Goal: Task Accomplishment & Management: Manage account settings

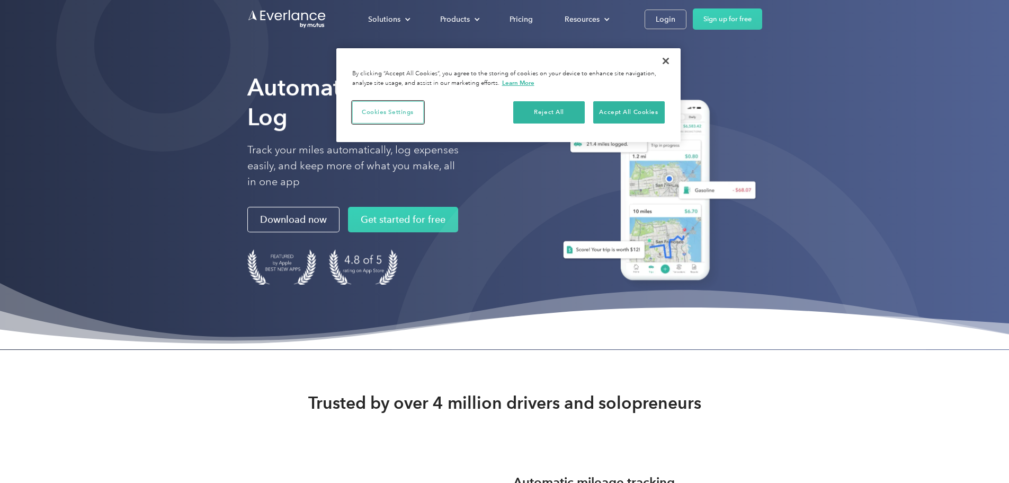
click at [385, 113] on button "Cookies Settings" at bounding box center [388, 112] width 72 height 22
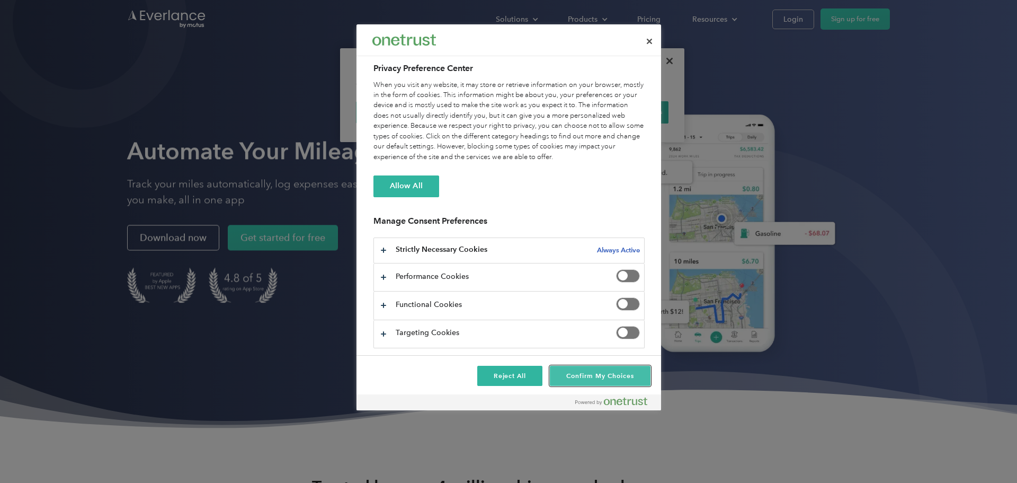
click at [573, 379] on button "Confirm My Choices" at bounding box center [600, 375] width 100 height 20
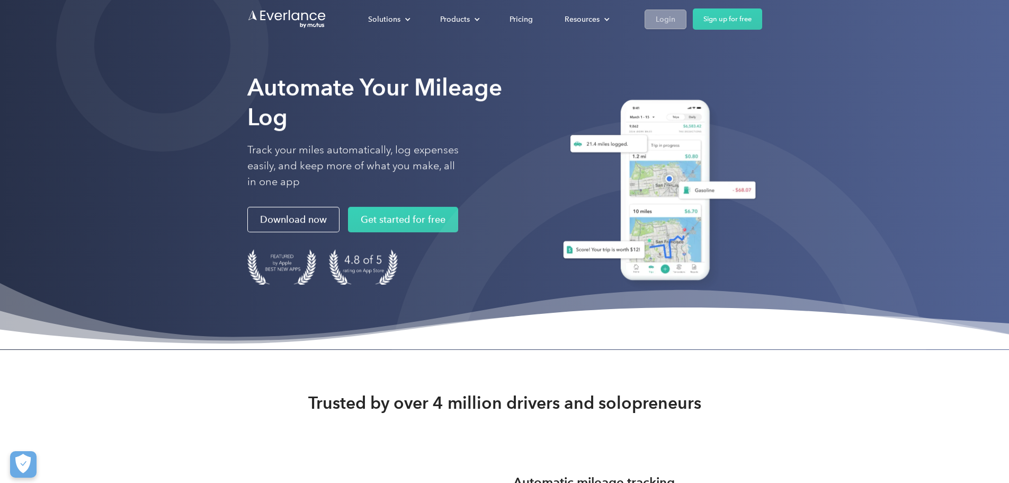
click at [675, 22] on div "Login" at bounding box center [666, 19] width 20 height 13
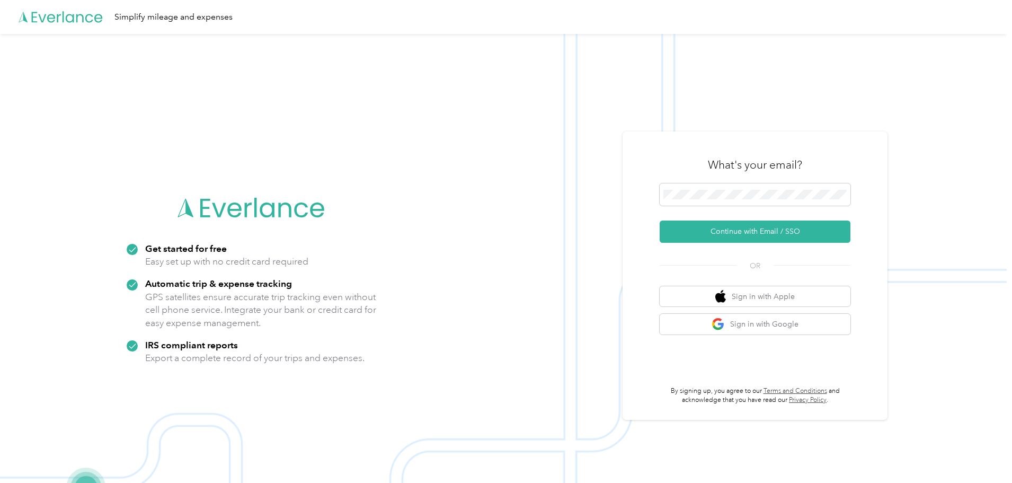
click at [720, 280] on div "What's your email? Continue with Email / SSO OR Sign in with Apple Sign in with…" at bounding box center [754, 275] width 191 height 258
click at [740, 234] on button "Continue with Email / SSO" at bounding box center [754, 231] width 191 height 22
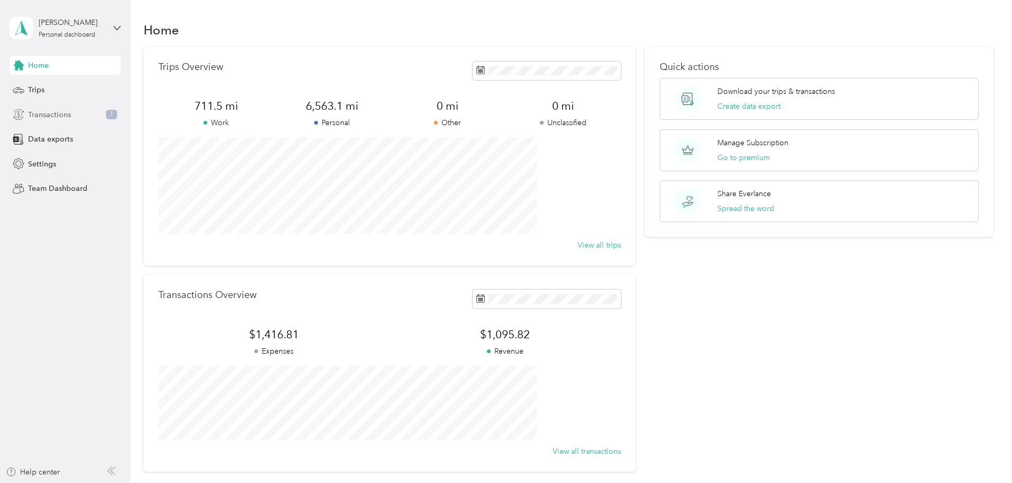
click at [49, 119] on span "Transactions" at bounding box center [49, 114] width 43 height 11
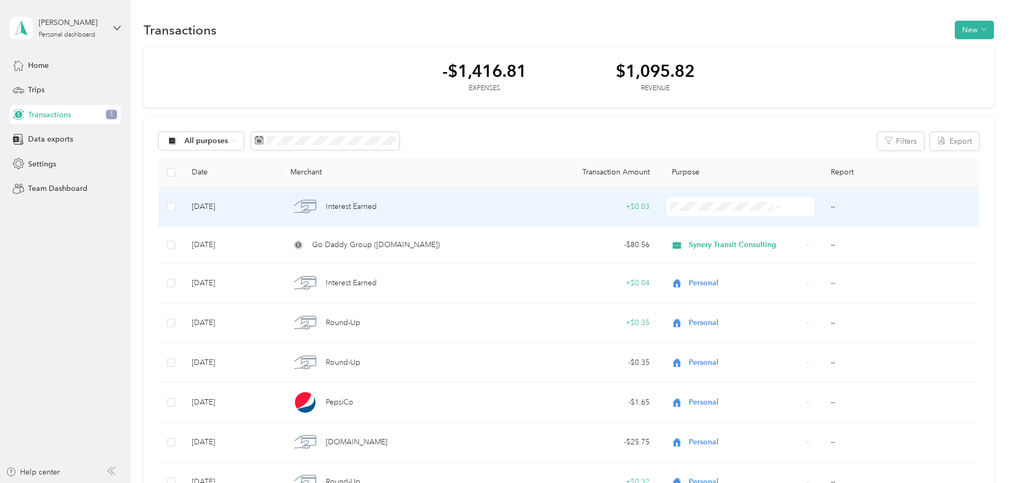
click at [691, 248] on li "Personal" at bounding box center [709, 239] width 121 height 19
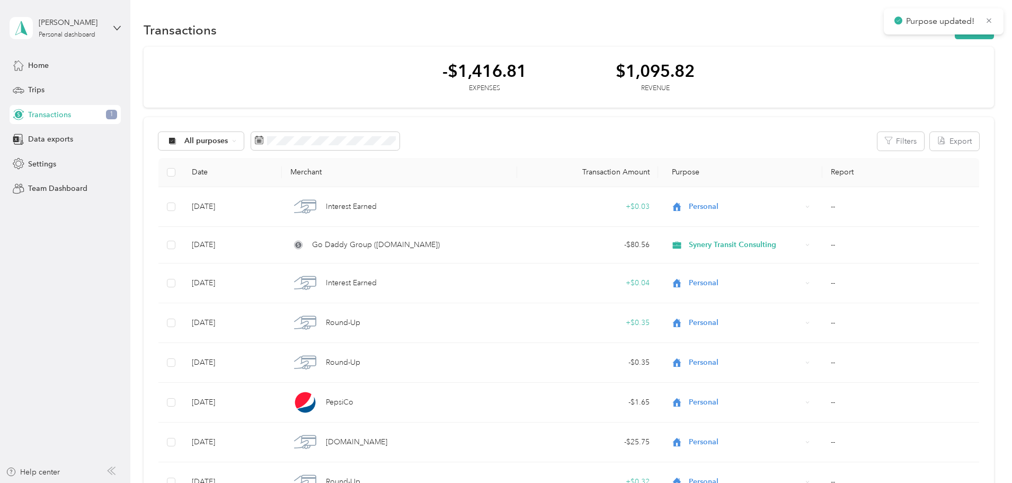
click at [989, 26] on span "Purpose updated!" at bounding box center [943, 21] width 99 height 13
click at [35, 92] on span "Trips" at bounding box center [36, 89] width 16 height 11
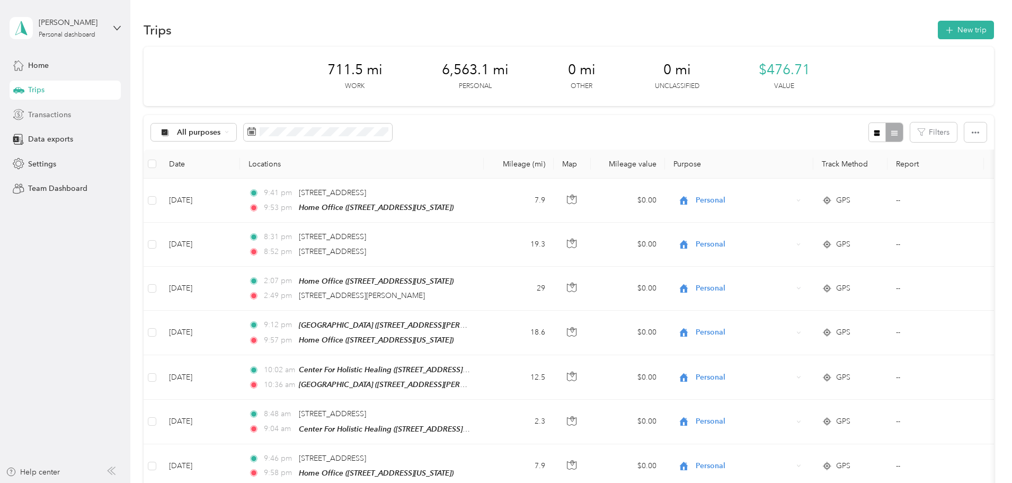
click at [33, 119] on span "Transactions" at bounding box center [49, 114] width 43 height 11
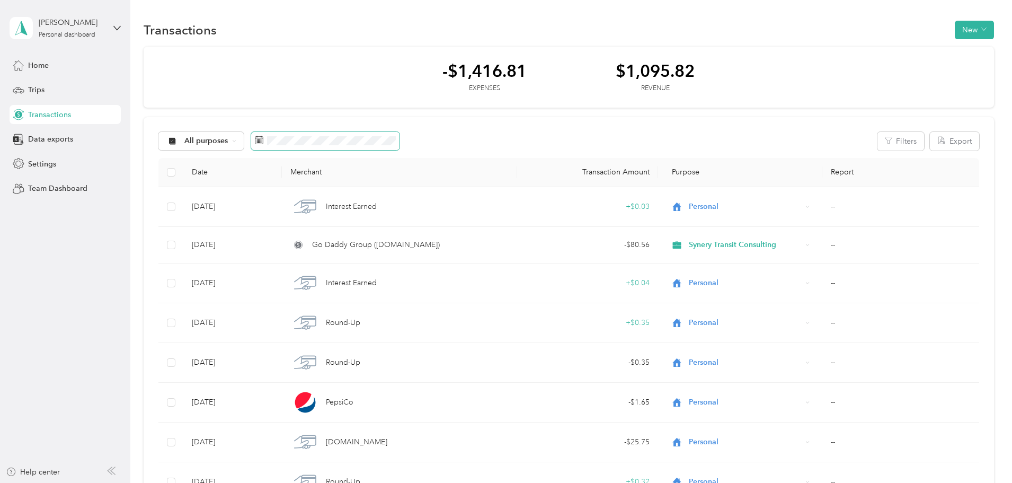
click at [263, 143] on icon at bounding box center [259, 140] width 8 height 8
click at [458, 132] on div "All purposes Filters Export" at bounding box center [568, 141] width 820 height 19
click at [877, 137] on button "Filters" at bounding box center [900, 141] width 47 height 19
click at [838, 172] on icon "button" at bounding box center [838, 168] width 11 height 11
click at [228, 141] on span "All purposes" at bounding box center [206, 140] width 44 height 7
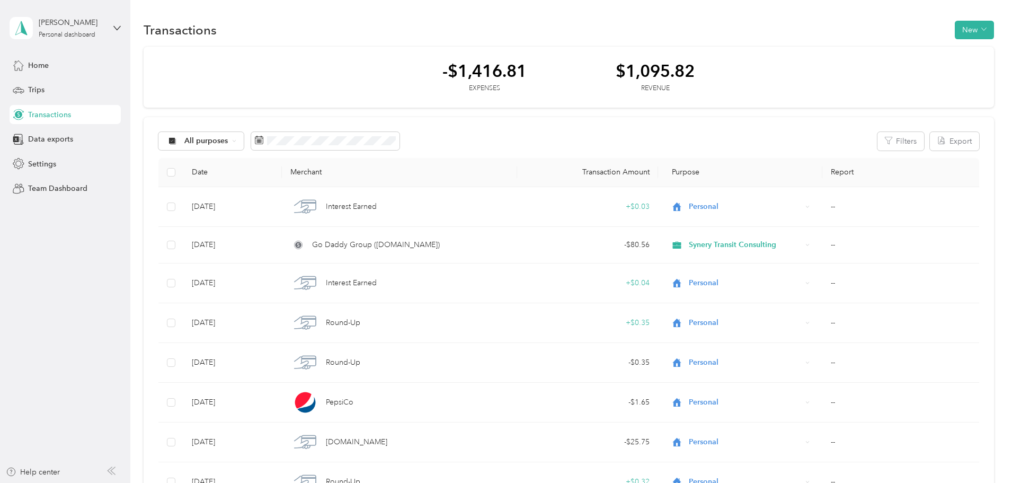
click at [246, 232] on icon at bounding box center [243, 231] width 8 height 7
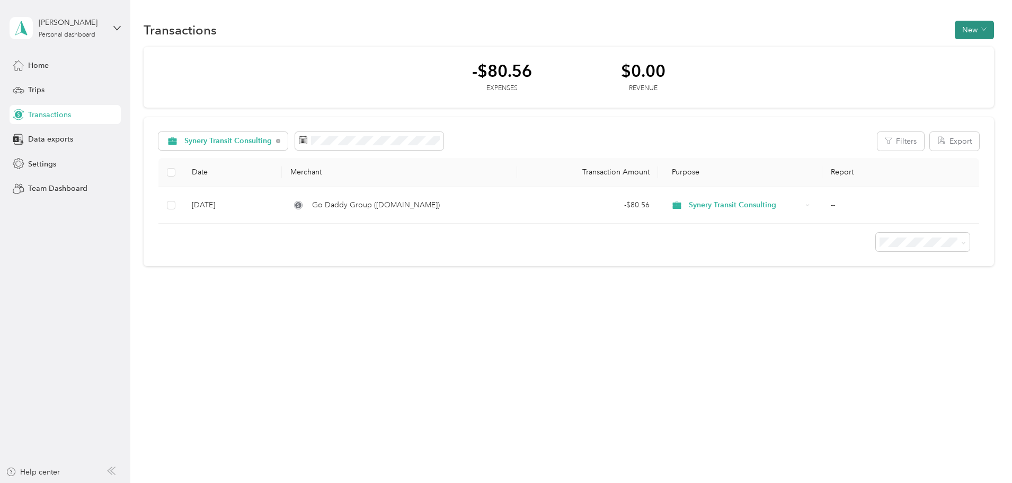
click at [981, 33] on span "button" at bounding box center [983, 29] width 5 height 9
click at [890, 55] on div "Expense" at bounding box center [900, 49] width 40 height 11
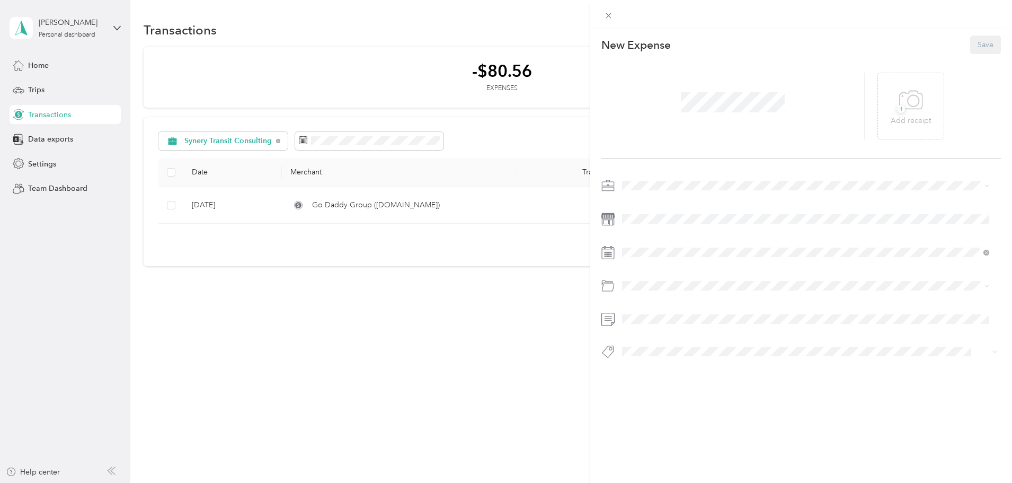
click at [716, 118] on div at bounding box center [732, 106] width 263 height 67
click at [638, 239] on span "Synery Transit Consulting" at bounding box center [668, 240] width 84 height 9
click at [649, 224] on span at bounding box center [809, 218] width 382 height 17
click at [984, 254] on icon at bounding box center [986, 252] width 6 height 6
click at [648, 310] on icon at bounding box center [648, 312] width 11 height 11
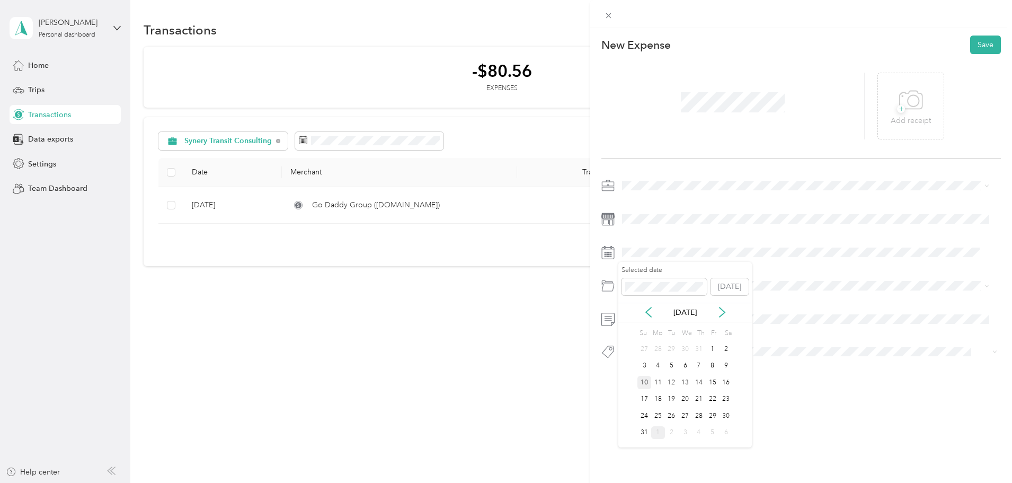
click at [645, 382] on div "10" at bounding box center [644, 382] width 14 height 13
click at [651, 291] on span at bounding box center [809, 285] width 382 height 17
click at [987, 286] on icon at bounding box center [986, 286] width 3 height 2
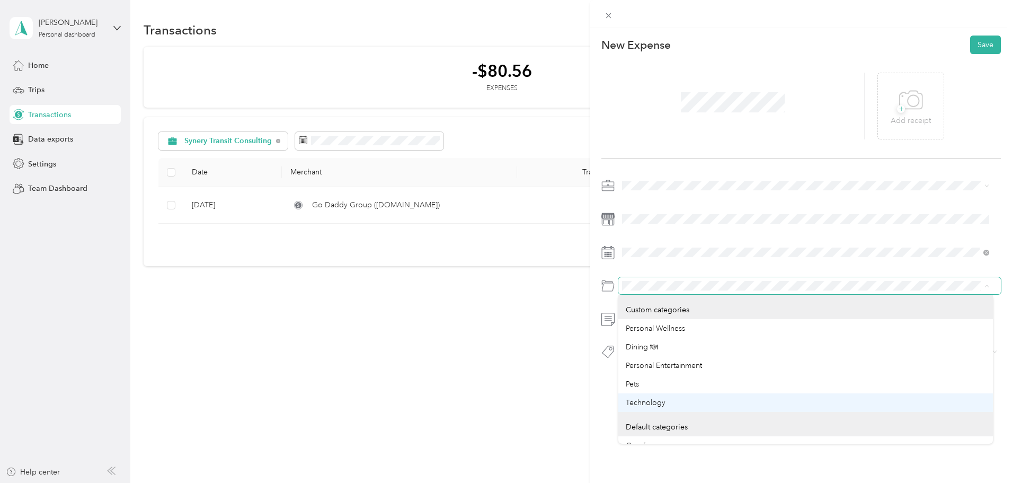
click at [679, 398] on div "Technology" at bounding box center [806, 402] width 360 height 11
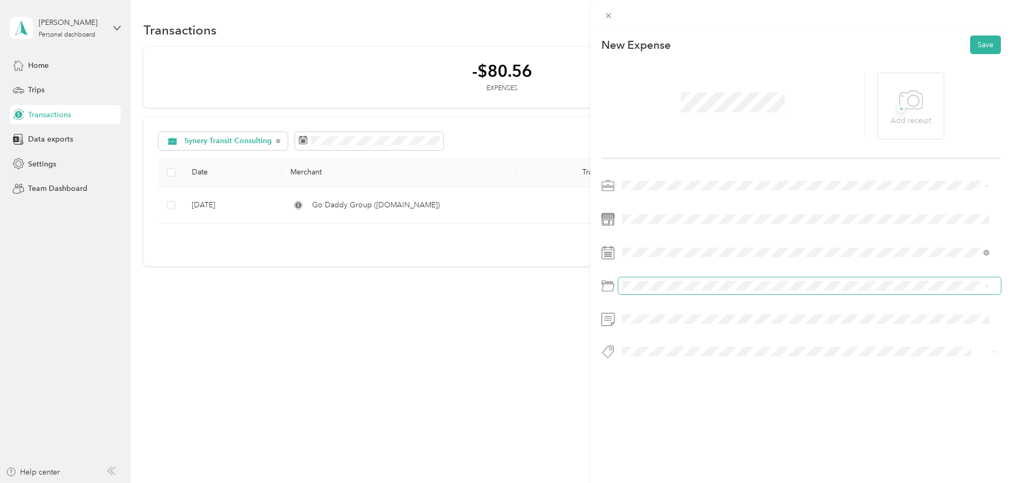
click at [687, 442] on div "This expense cannot be edited because it is either under review, approved, or p…" at bounding box center [801, 269] width 422 height 483
click at [895, 117] on p "Add receipt" at bounding box center [910, 121] width 40 height 12
click at [971, 51] on button "Save" at bounding box center [985, 44] width 31 height 19
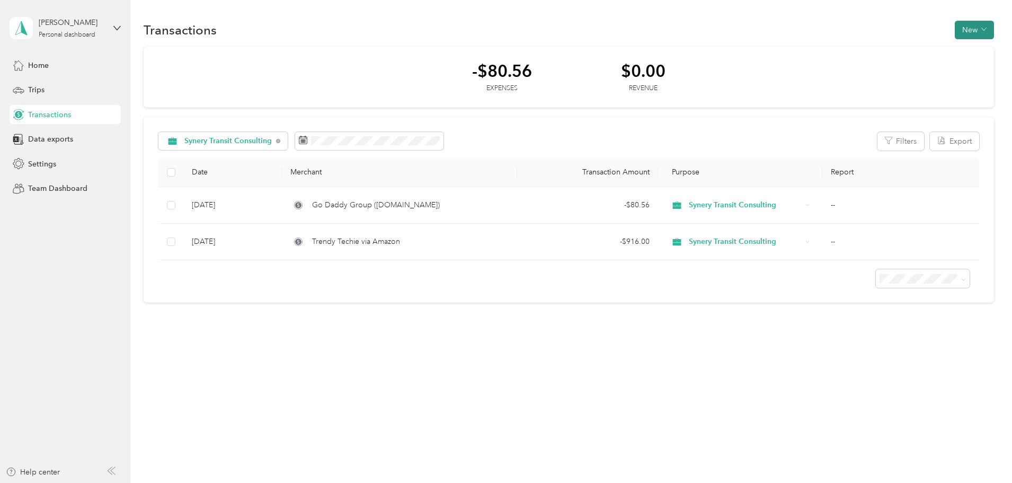
click at [954, 34] on button "New" at bounding box center [973, 30] width 39 height 19
click at [897, 56] on li "Expense" at bounding box center [899, 50] width 55 height 19
click at [902, 49] on span "Expense" at bounding box center [905, 49] width 29 height 11
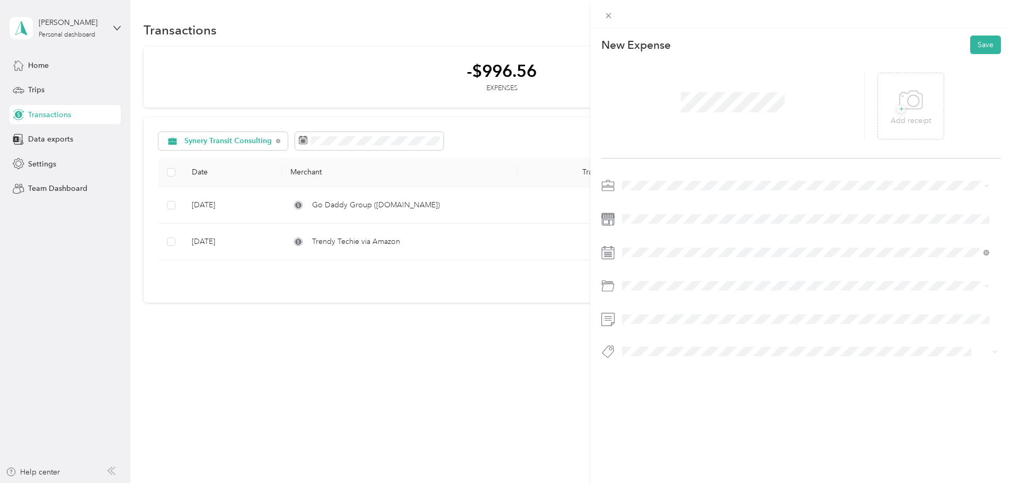
click at [705, 117] on div at bounding box center [732, 106] width 263 height 67
click at [636, 244] on li "Synery Transit Consulting" at bounding box center [805, 241] width 374 height 19
click at [675, 257] on span at bounding box center [809, 252] width 382 height 17
click at [611, 257] on icon at bounding box center [607, 252] width 13 height 13
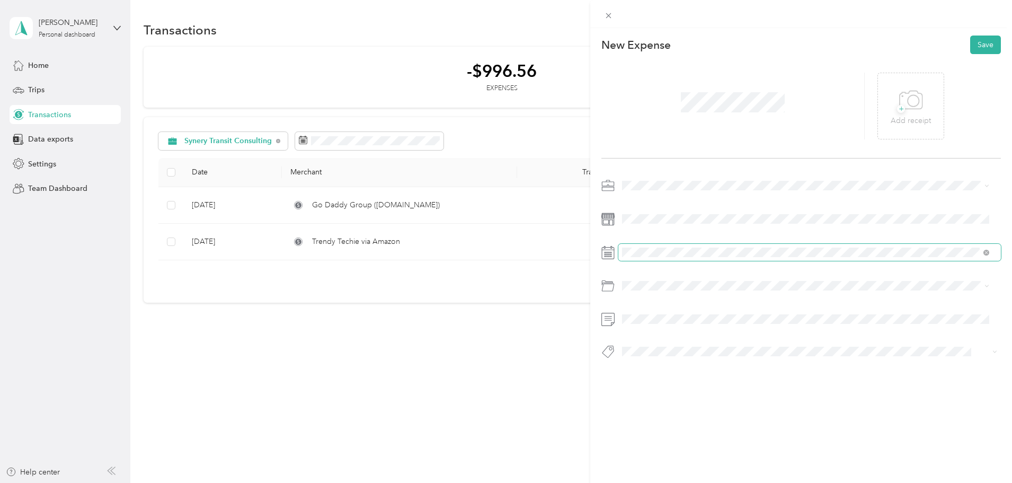
click at [989, 253] on span at bounding box center [809, 252] width 382 height 17
click at [988, 252] on icon at bounding box center [986, 252] width 6 height 6
click at [985, 254] on icon at bounding box center [986, 252] width 6 height 6
click at [605, 259] on icon at bounding box center [608, 253] width 12 height 12
click at [632, 257] on span at bounding box center [809, 252] width 382 height 17
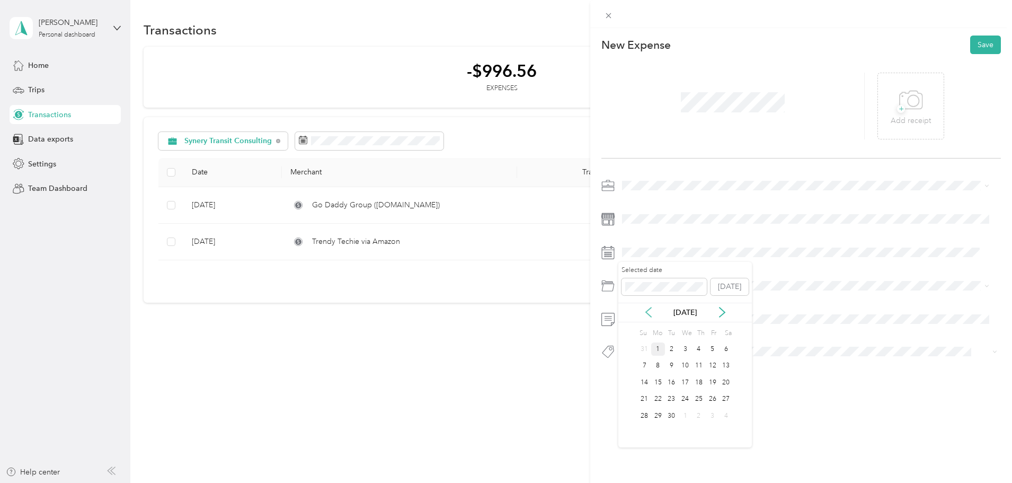
click at [646, 313] on icon at bounding box center [648, 312] width 5 height 10
click at [644, 416] on div "24" at bounding box center [644, 415] width 14 height 13
click at [682, 402] on div "Technology" at bounding box center [806, 402] width 360 height 11
click at [920, 118] on p "Add receipt" at bounding box center [910, 121] width 40 height 12
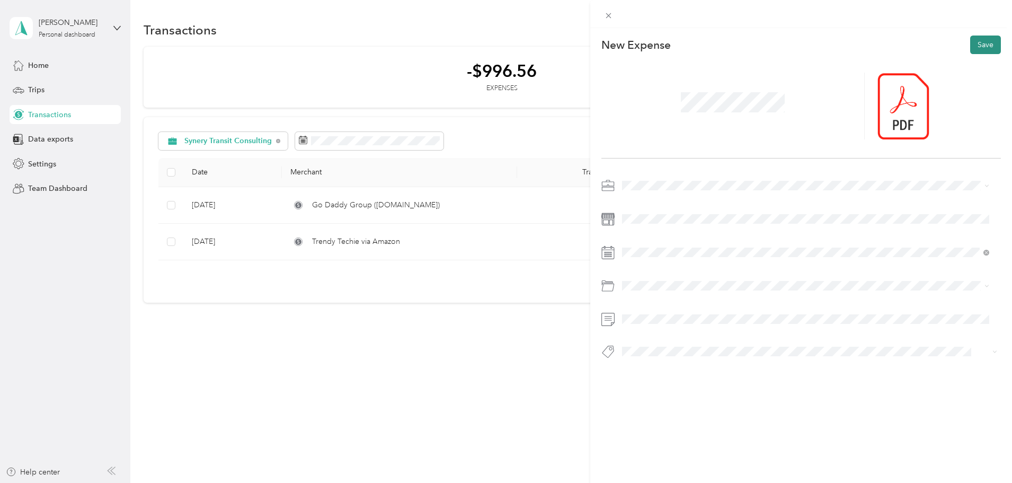
click at [973, 45] on button "Save" at bounding box center [985, 44] width 31 height 19
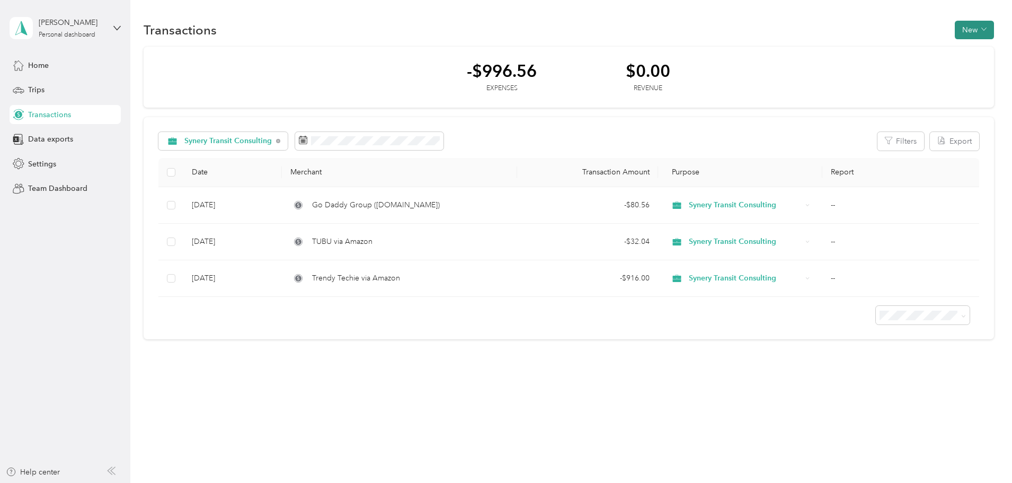
click at [954, 35] on button "New" at bounding box center [973, 30] width 39 height 19
click at [889, 53] on div "Expense" at bounding box center [900, 49] width 40 height 11
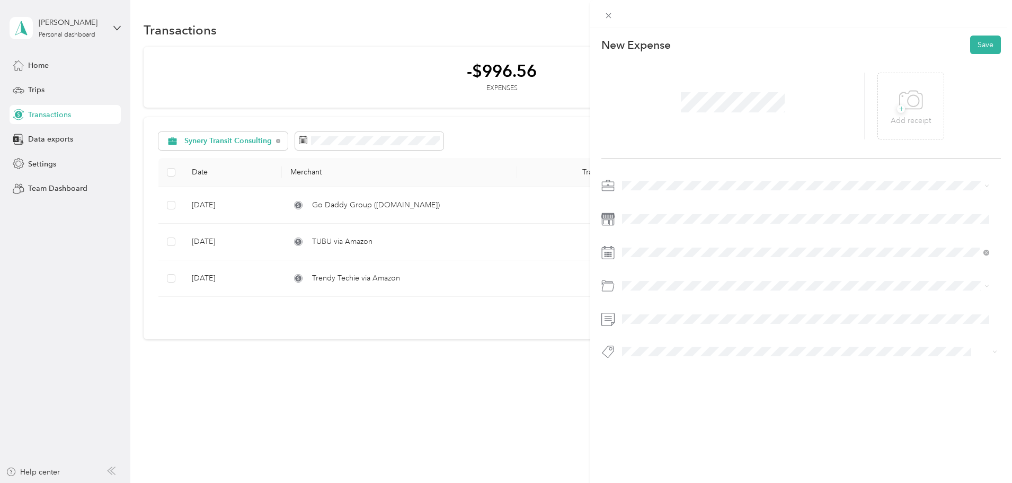
click at [653, 241] on span "Synery Transit Consulting" at bounding box center [668, 237] width 84 height 9
click at [985, 255] on span at bounding box center [986, 251] width 6 height 9
click at [985, 254] on icon at bounding box center [986, 252] width 6 height 6
click at [606, 253] on rect at bounding box center [607, 253] width 2 height 2
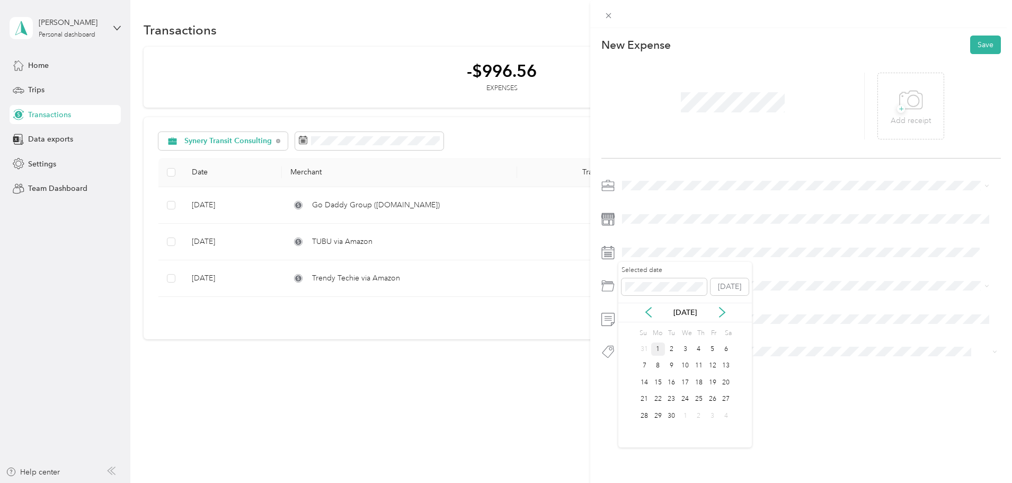
click at [648, 307] on div "[DATE]" at bounding box center [684, 312] width 133 height 11
click at [647, 315] on icon at bounding box center [648, 312] width 11 height 11
click at [648, 412] on div "24" at bounding box center [644, 415] width 14 height 13
click at [657, 398] on span "Technology" at bounding box center [646, 396] width 40 height 9
click at [977, 49] on button "Save" at bounding box center [985, 44] width 31 height 19
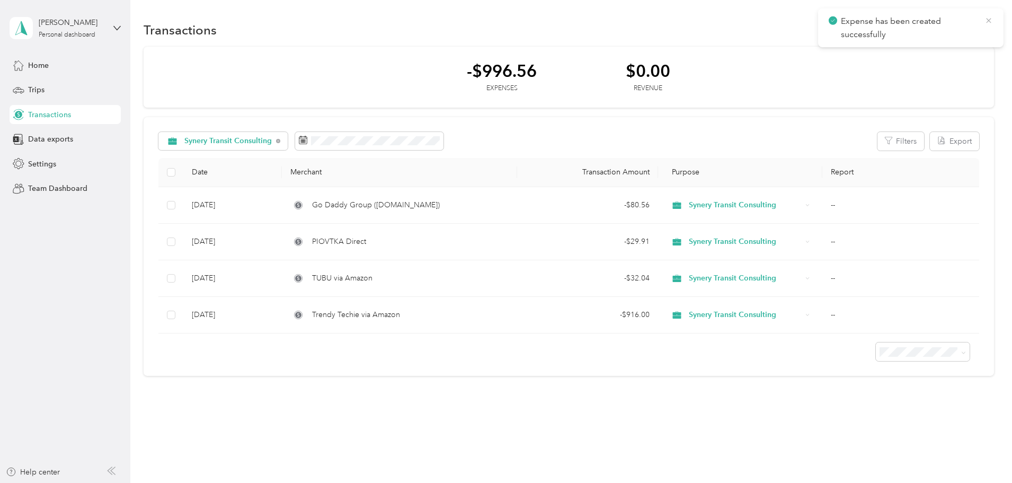
click at [990, 22] on icon at bounding box center [988, 21] width 8 height 10
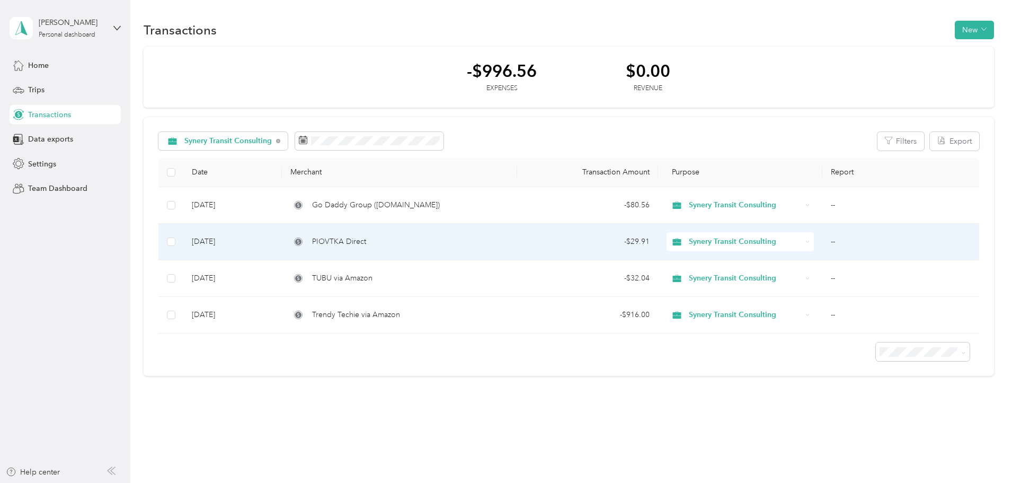
click at [366, 243] on span "PIOVTKA Direct" at bounding box center [339, 242] width 54 height 12
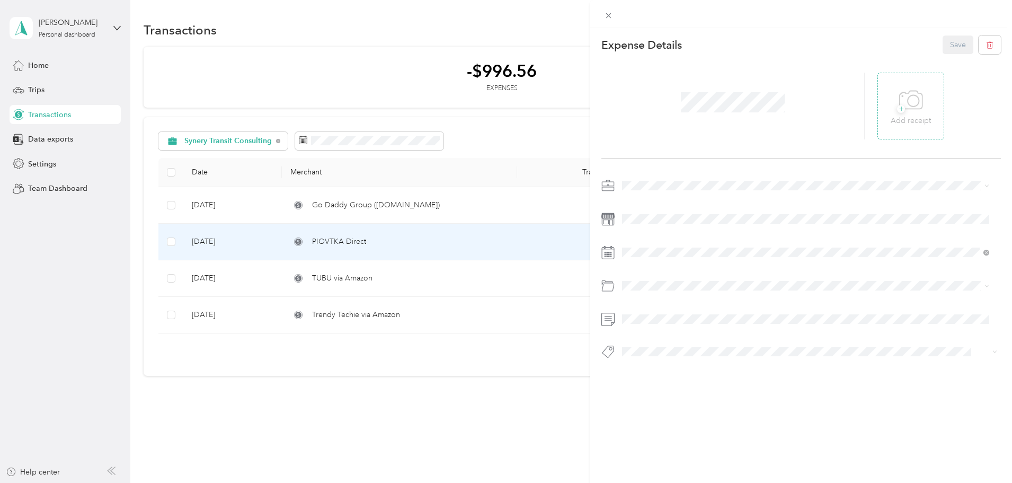
click at [903, 113] on icon at bounding box center [911, 100] width 24 height 29
click at [948, 43] on button "Save" at bounding box center [957, 44] width 31 height 19
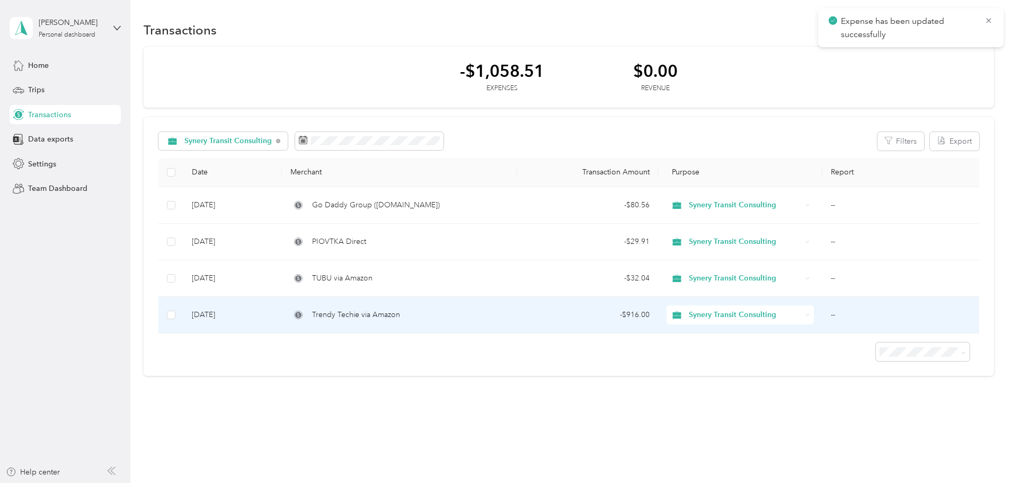
click at [400, 317] on span "Trendy Techie via Amazon" at bounding box center [356, 315] width 88 height 12
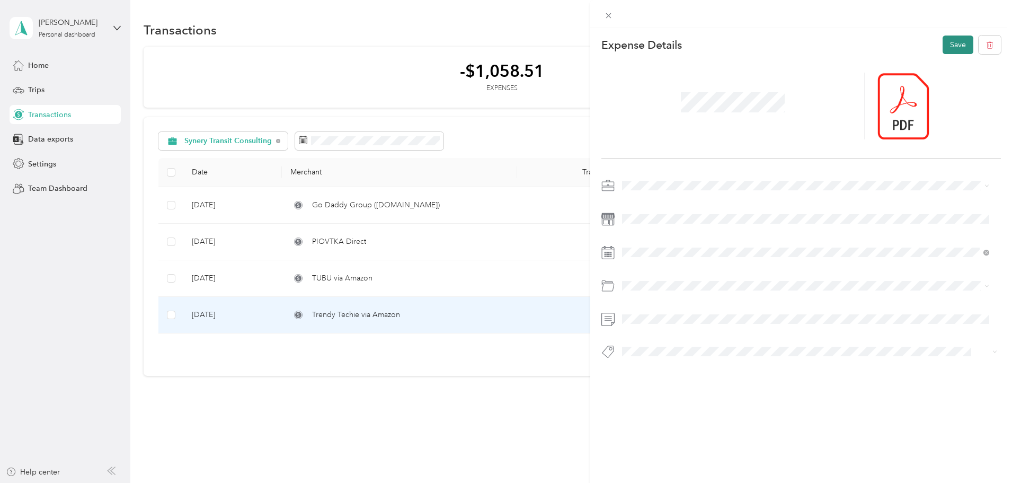
click at [950, 48] on button "Save" at bounding box center [957, 44] width 31 height 19
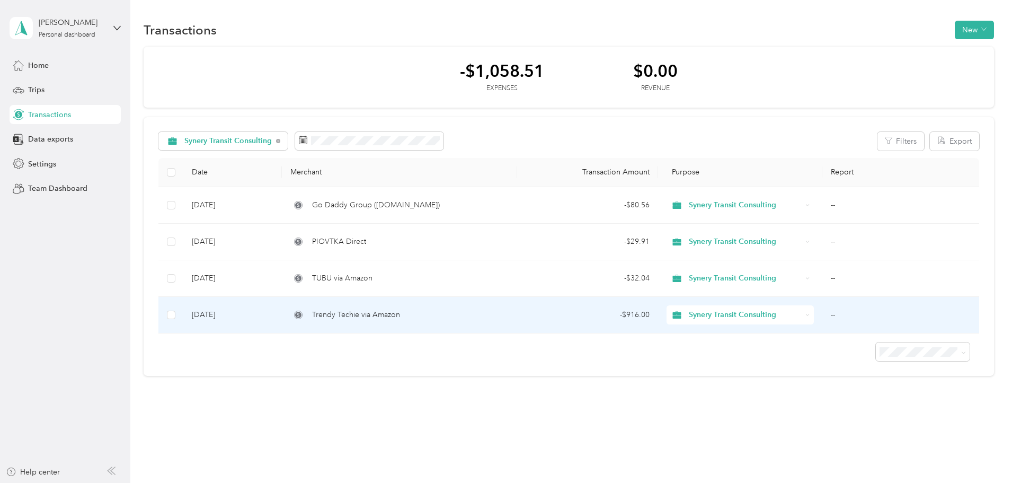
click at [950, 48] on button "Save" at bounding box center [952, 44] width 42 height 19
click at [394, 310] on td "Trendy Techie via Amazon" at bounding box center [399, 315] width 235 height 37
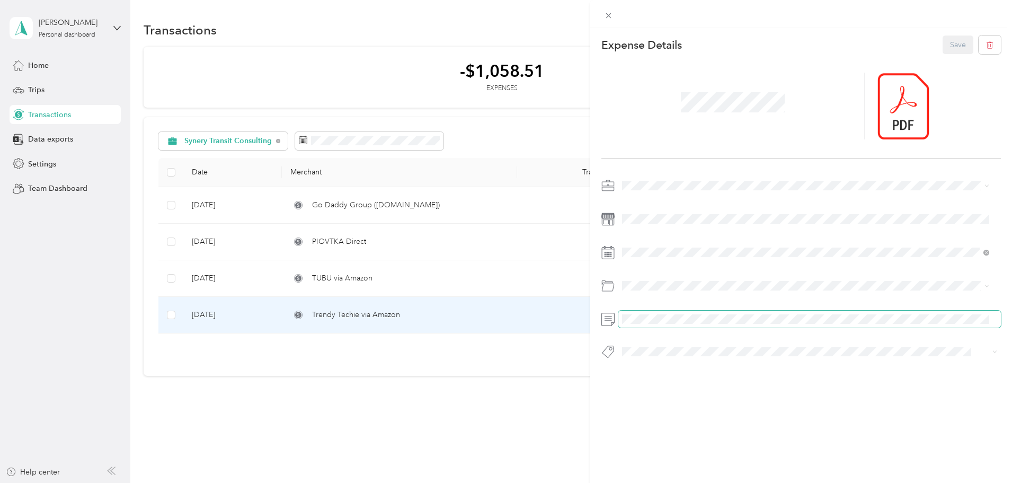
click at [502, 356] on div "This expense cannot be edited because it is either under review, approved, or p…" at bounding box center [506, 241] width 1012 height 483
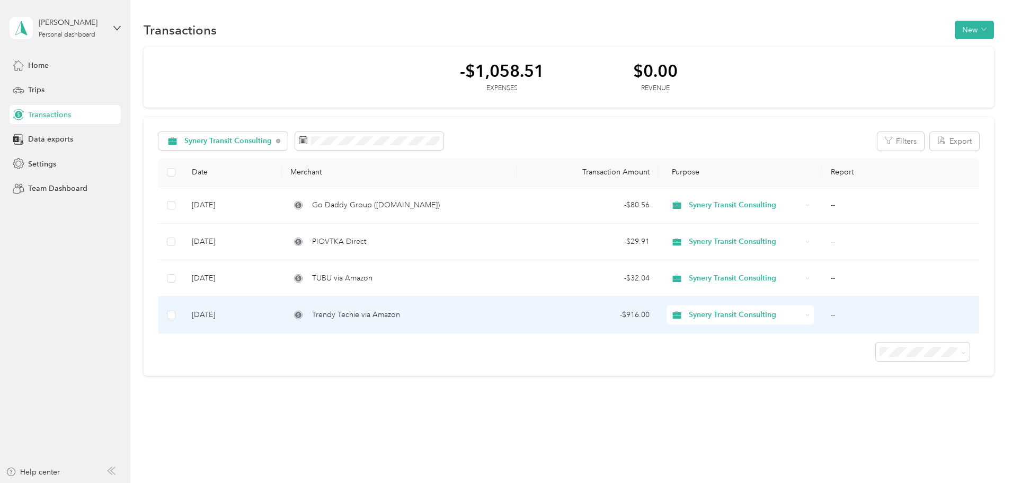
click at [426, 323] on td "Trendy Techie via Amazon" at bounding box center [399, 315] width 235 height 37
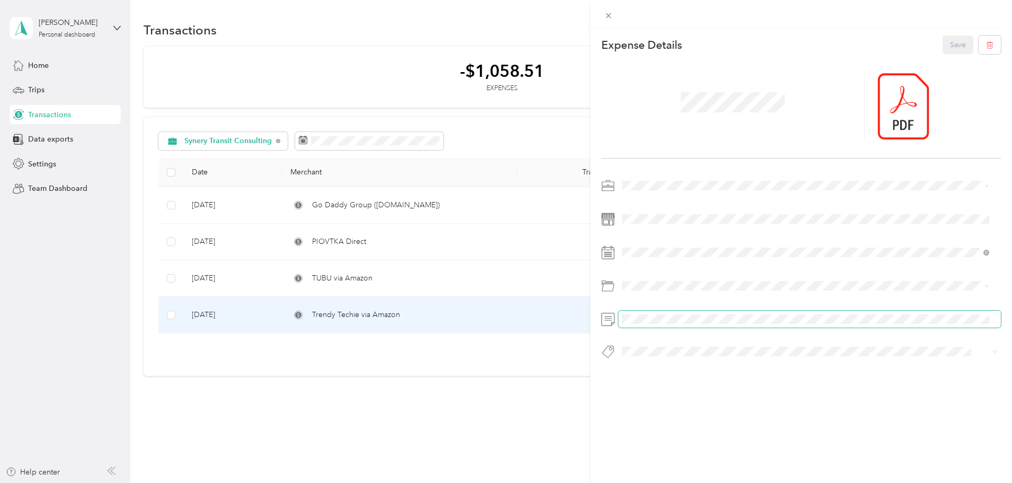
click at [657, 326] on span at bounding box center [809, 318] width 382 height 17
click at [954, 49] on button "Save" at bounding box center [957, 44] width 31 height 19
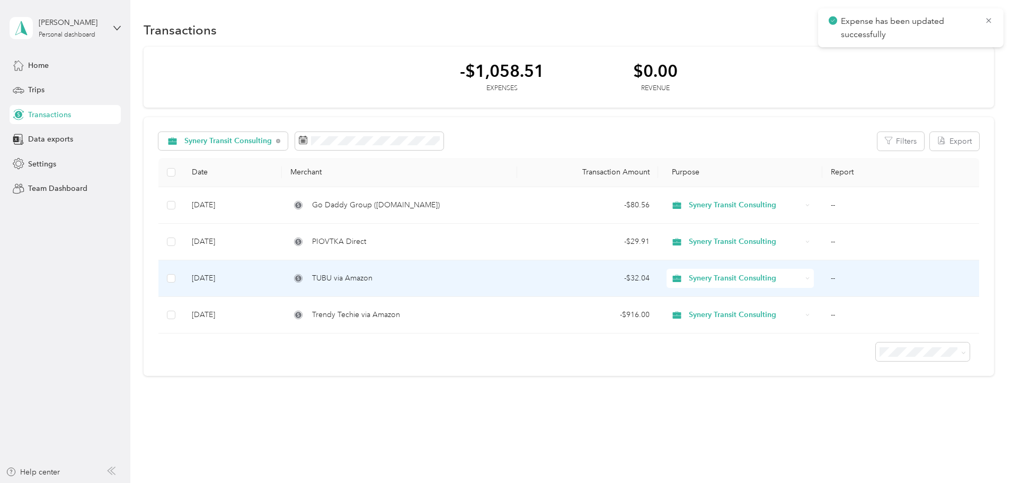
click at [372, 283] on span "TUBU via Amazon" at bounding box center [342, 278] width 60 height 12
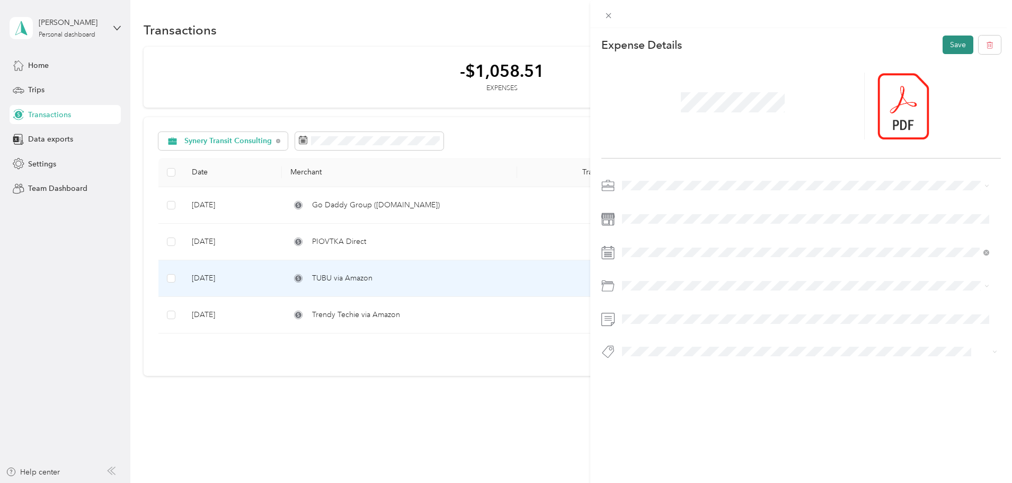
click at [943, 52] on button "Save" at bounding box center [957, 44] width 31 height 19
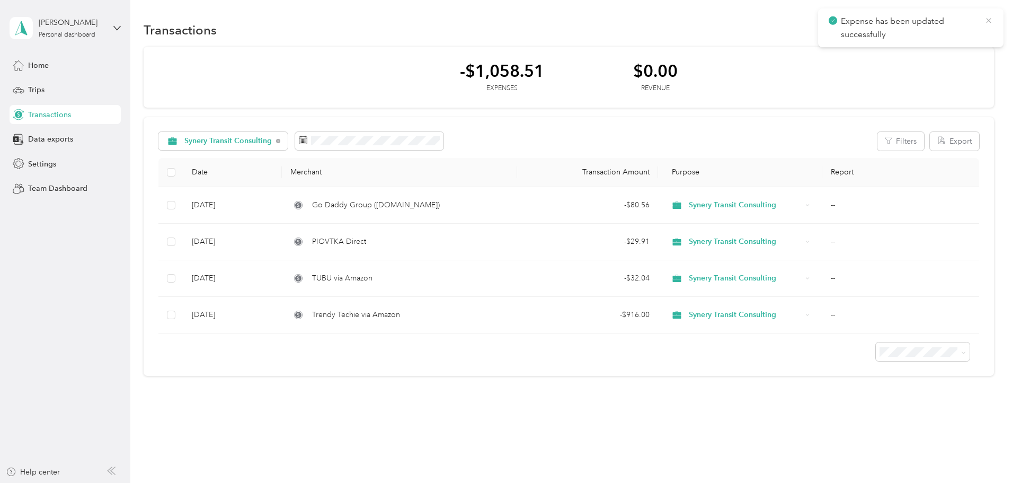
click at [992, 22] on icon at bounding box center [988, 21] width 8 height 10
click at [265, 172] on th "Date" at bounding box center [232, 172] width 99 height 29
click at [877, 145] on button "Filters" at bounding box center [900, 141] width 47 height 19
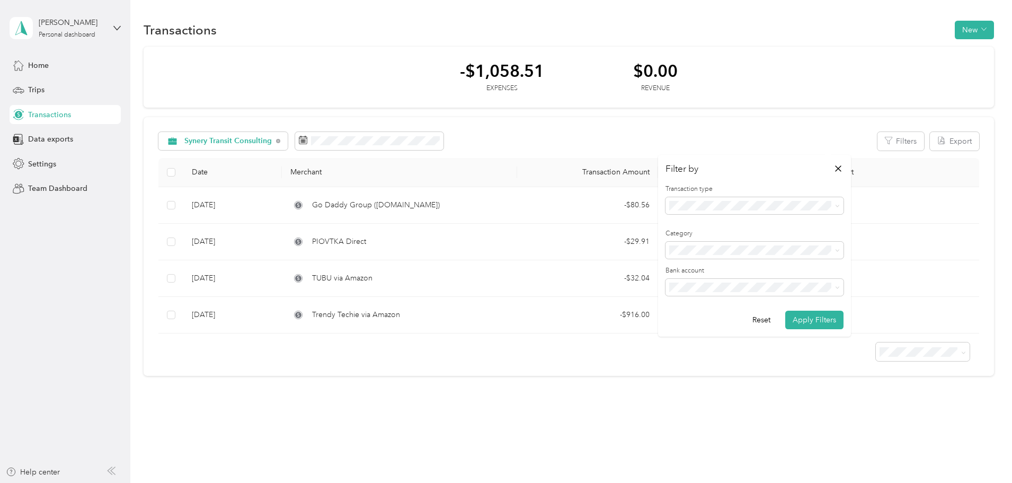
click at [958, 180] on div "-$1,058.51 Expenses $0.00 Revenue Synery Transit Consulting Filters Export Date…" at bounding box center [569, 211] width 850 height 329
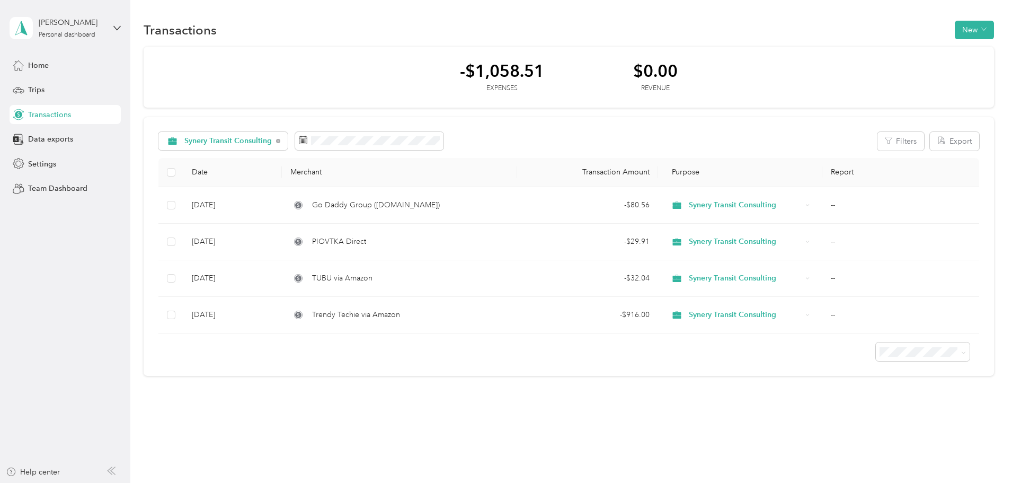
click at [261, 167] on th "Date" at bounding box center [232, 172] width 99 height 29
click at [262, 172] on th "Date" at bounding box center [232, 172] width 99 height 29
click at [354, 168] on th "Merchant" at bounding box center [399, 172] width 235 height 29
click at [578, 174] on th "Transaction Amount" at bounding box center [587, 172] width 141 height 29
click at [666, 173] on span "Purpose" at bounding box center [682, 171] width 33 height 9
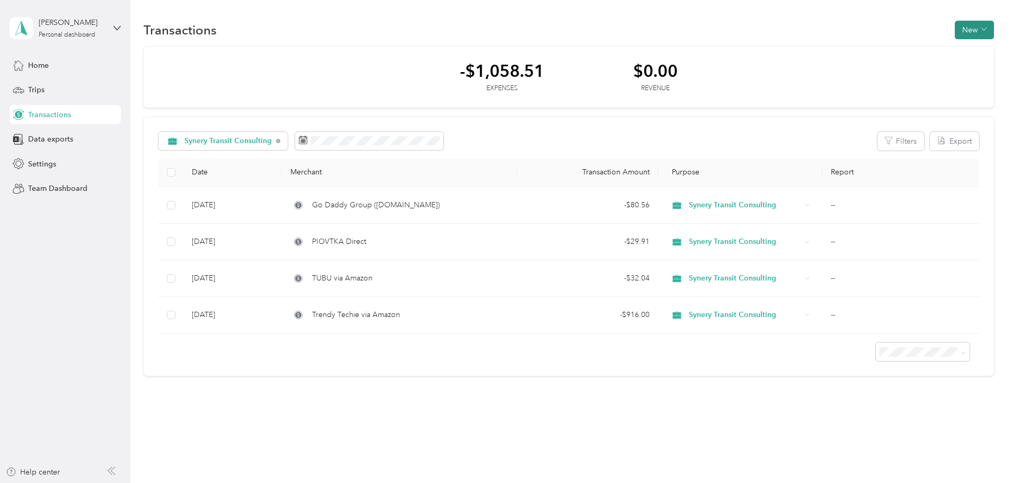
click at [954, 30] on button "New" at bounding box center [973, 30] width 39 height 19
click at [886, 50] on span "Expense" at bounding box center [897, 49] width 29 height 11
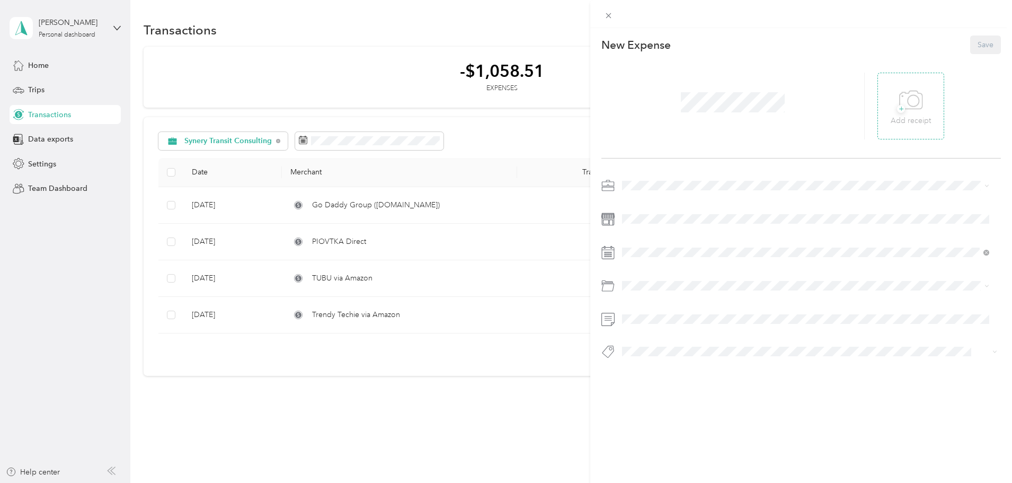
click at [914, 101] on icon at bounding box center [912, 100] width 11 height 11
click at [627, 246] on ol "Work Personal Synery Transit Consulting Year Start Mileage Walmart Spark Consul…" at bounding box center [805, 266] width 374 height 148
click at [608, 256] on rect at bounding box center [607, 256] width 2 height 2
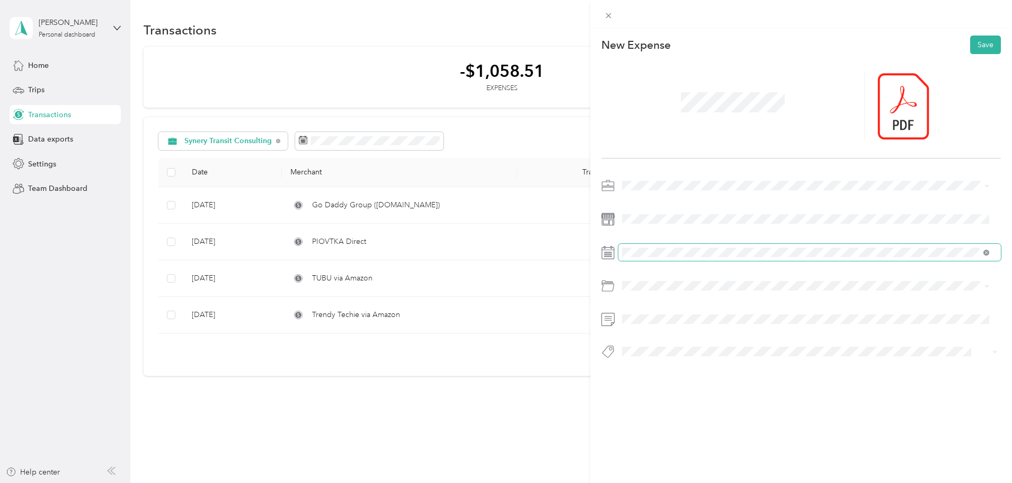
click at [987, 254] on icon at bounding box center [985, 252] width 3 height 3
click at [609, 257] on icon at bounding box center [607, 252] width 13 height 13
click at [604, 252] on icon at bounding box center [607, 252] width 13 height 13
click at [645, 312] on icon at bounding box center [648, 312] width 11 height 11
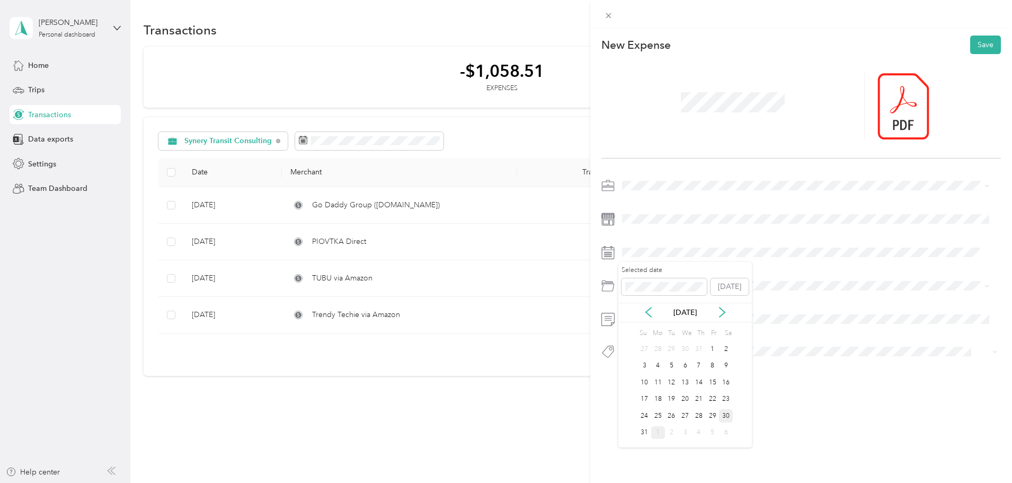
click at [722, 416] on div "30" at bounding box center [726, 415] width 14 height 13
click at [669, 399] on div "Technology" at bounding box center [806, 396] width 360 height 11
click at [859, 448] on div "This expense cannot be edited because it is either under review, approved, or p…" at bounding box center [801, 269] width 422 height 483
click at [728, 113] on span at bounding box center [732, 102] width 111 height 28
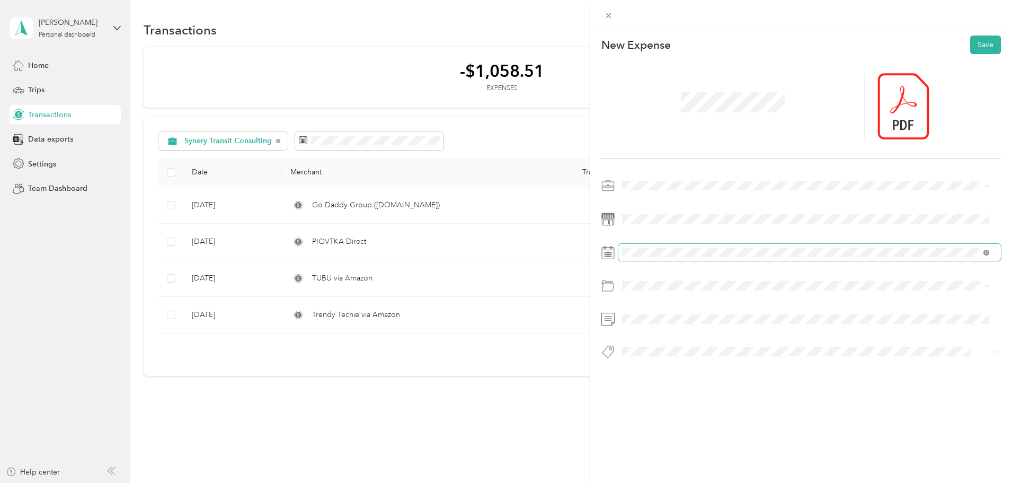
click at [986, 255] on icon at bounding box center [986, 252] width 6 height 6
click at [646, 311] on icon at bounding box center [648, 312] width 5 height 10
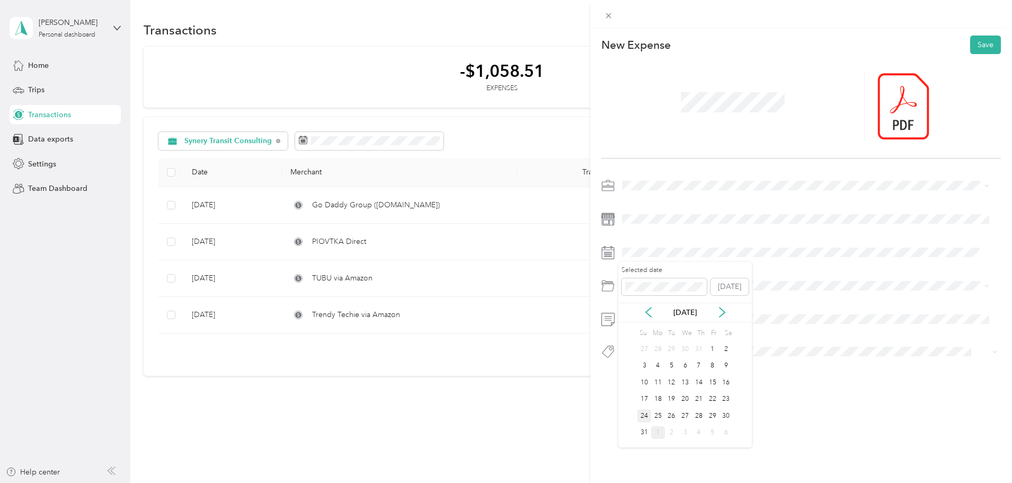
click at [640, 416] on div "24" at bounding box center [644, 415] width 14 height 13
click at [974, 44] on button "Save" at bounding box center [985, 44] width 31 height 19
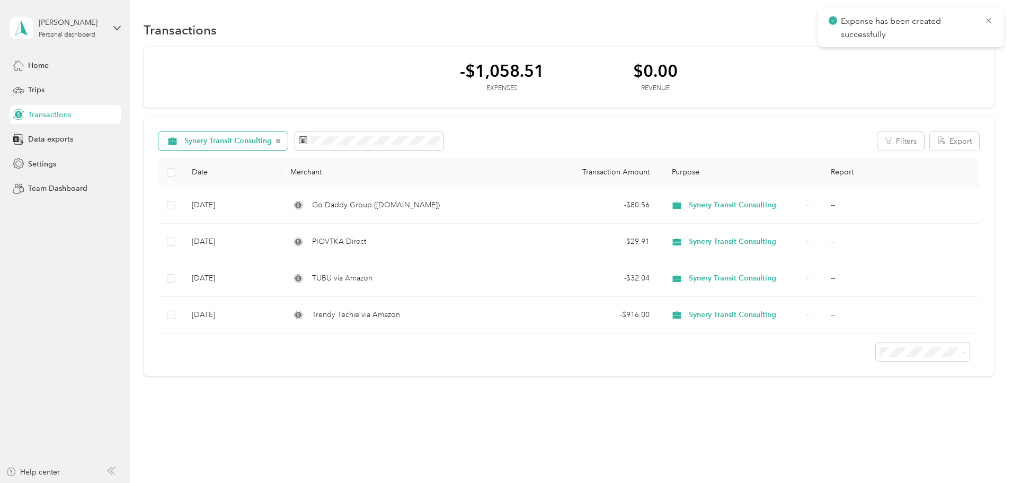
click at [272, 139] on span "Synery Transit Consulting" at bounding box center [228, 140] width 88 height 7
click at [271, 219] on li "Personal" at bounding box center [296, 216] width 134 height 19
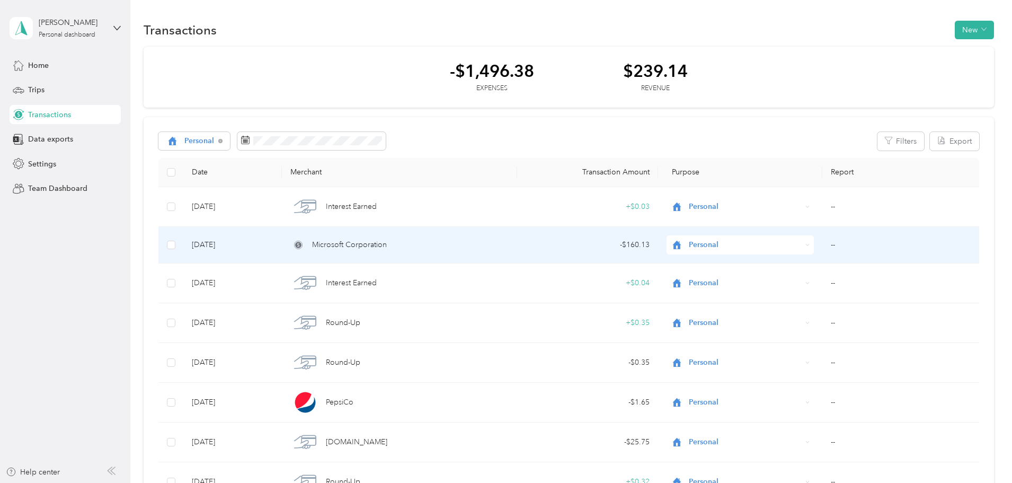
click at [387, 247] on span "Microsoft Corporation" at bounding box center [349, 245] width 75 height 12
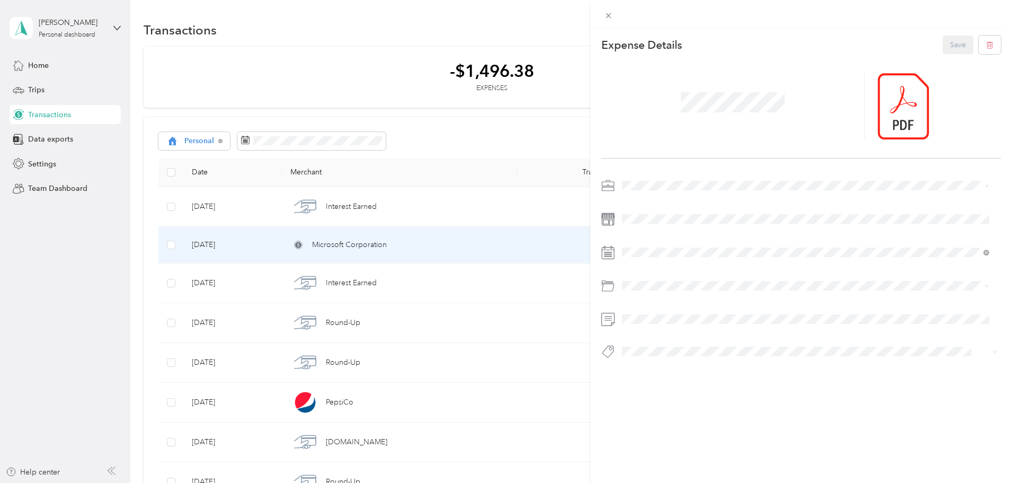
click at [644, 178] on span at bounding box center [809, 185] width 382 height 17
click at [674, 244] on li "Synery Transit Consulting" at bounding box center [805, 235] width 374 height 19
click at [942, 47] on button "Save" at bounding box center [957, 44] width 31 height 19
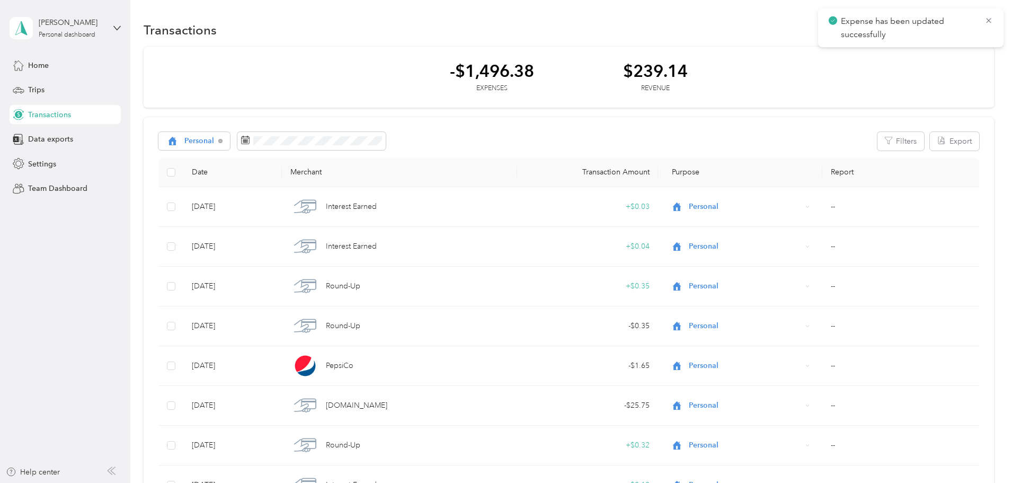
click at [363, 76] on div "-$1,496.38 Expenses $239.14 Revenue" at bounding box center [569, 77] width 850 height 61
click at [215, 140] on span "Personal" at bounding box center [199, 140] width 30 height 7
click at [265, 229] on span "Synery Transit Consulting" at bounding box center [298, 229] width 87 height 11
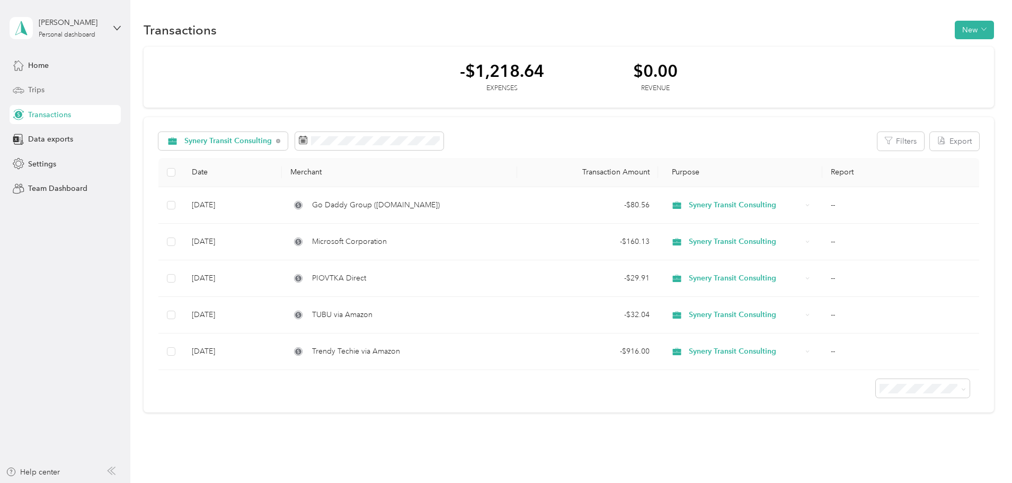
click at [30, 88] on span "Trips" at bounding box center [36, 89] width 16 height 11
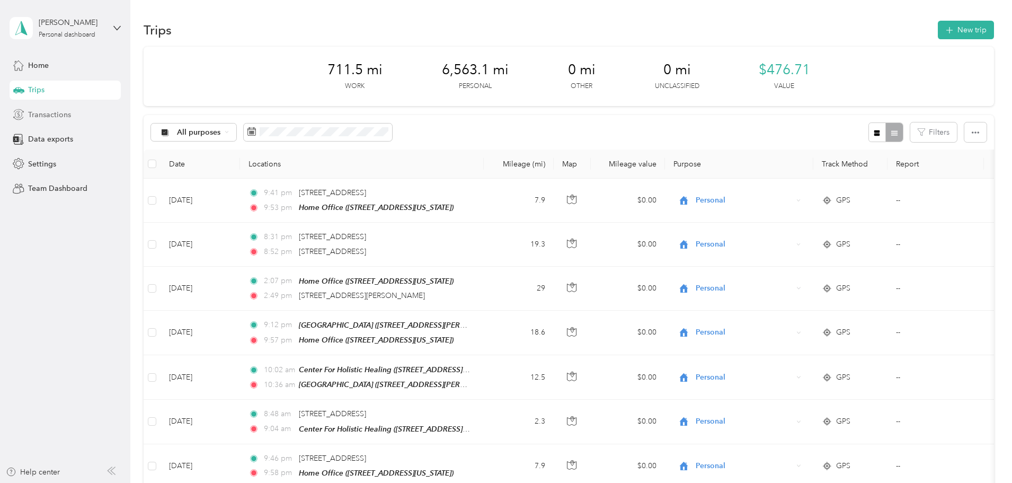
click at [51, 119] on span "Transactions" at bounding box center [49, 114] width 43 height 11
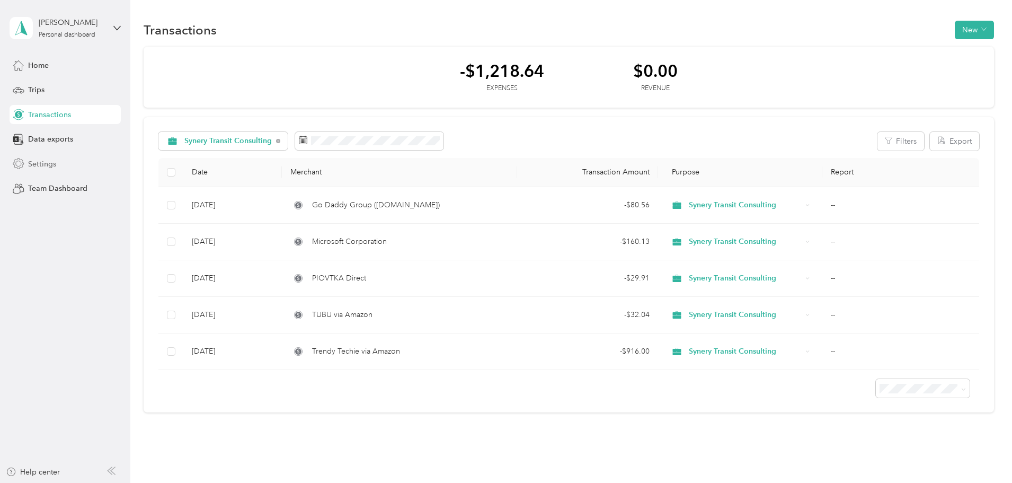
click at [39, 162] on span "Settings" at bounding box center [42, 163] width 28 height 11
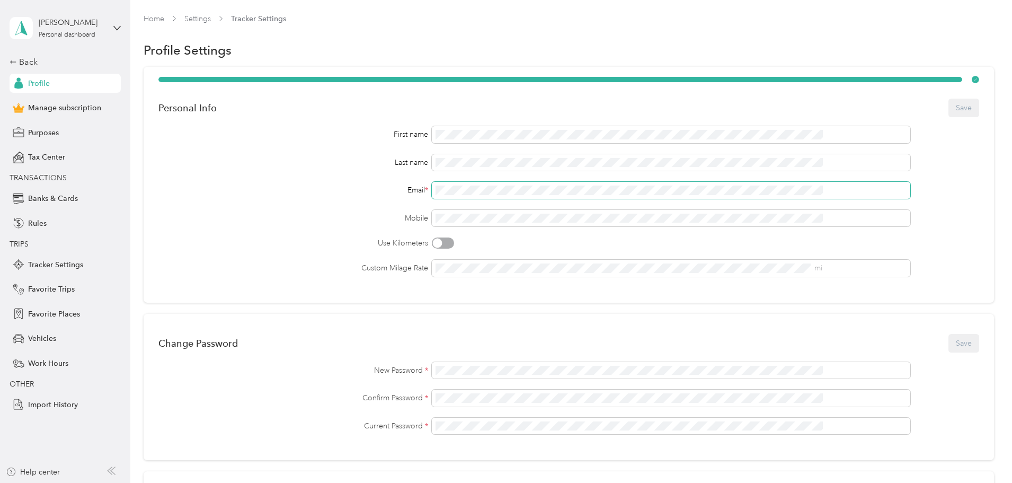
click at [191, 247] on div "Personal Info Save First name Last name Email * Mobile Use Kilometers Custom Mi…" at bounding box center [569, 385] width 850 height 636
click at [559, 246] on div "Use Kilometers" at bounding box center [568, 242] width 820 height 11
click at [948, 109] on button "Save" at bounding box center [963, 108] width 31 height 19
click at [211, 19] on link "Settings" at bounding box center [197, 18] width 26 height 9
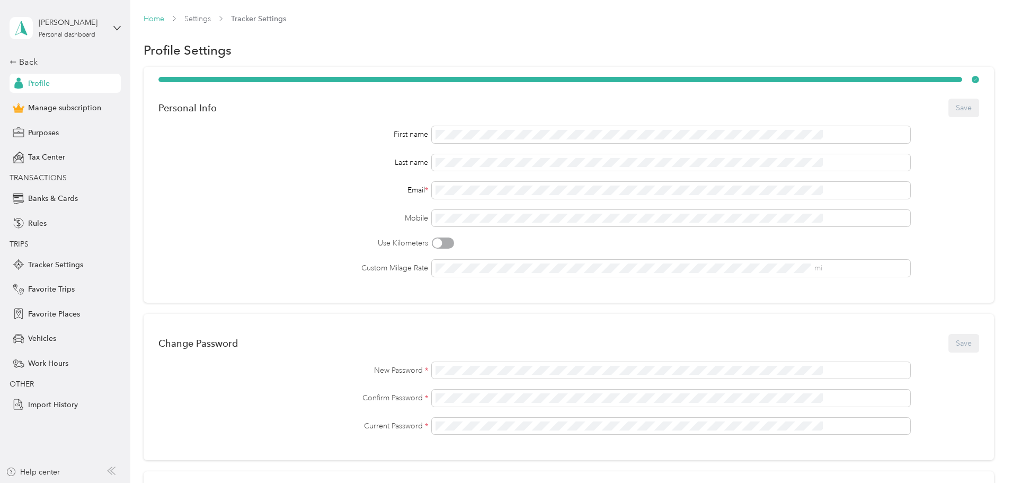
click at [164, 17] on link "Home" at bounding box center [154, 18] width 21 height 9
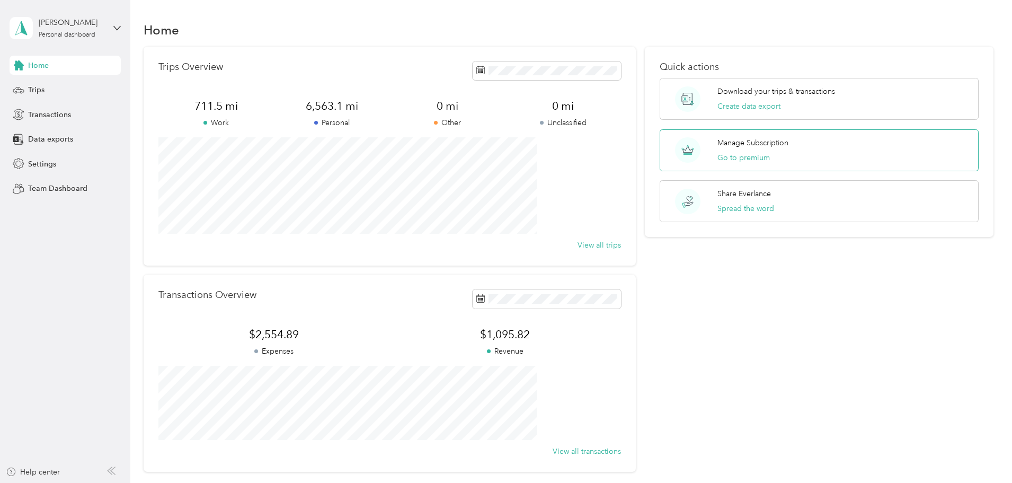
click at [836, 153] on div "Manage Subscription Go to premium" at bounding box center [818, 150] width 319 height 42
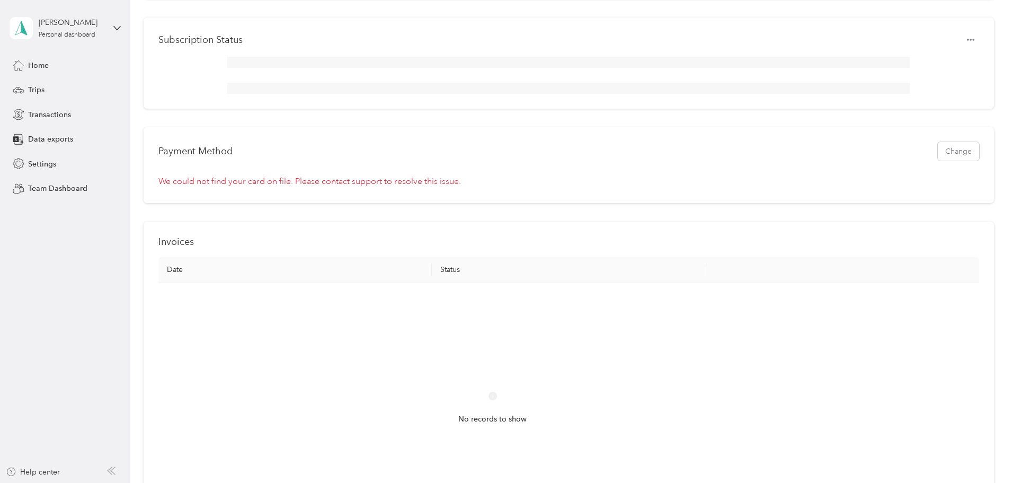
scroll to position [211, 0]
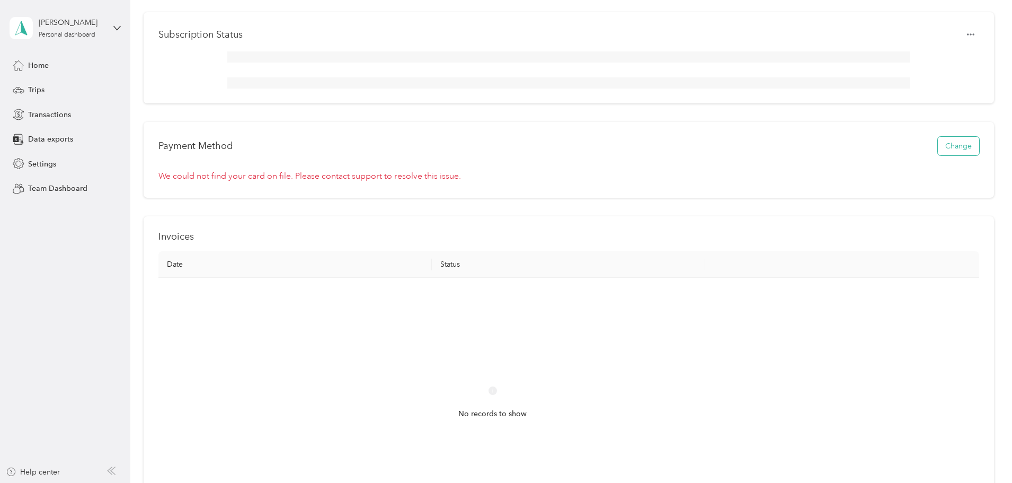
click at [937, 155] on button "Change" at bounding box center [957, 146] width 41 height 19
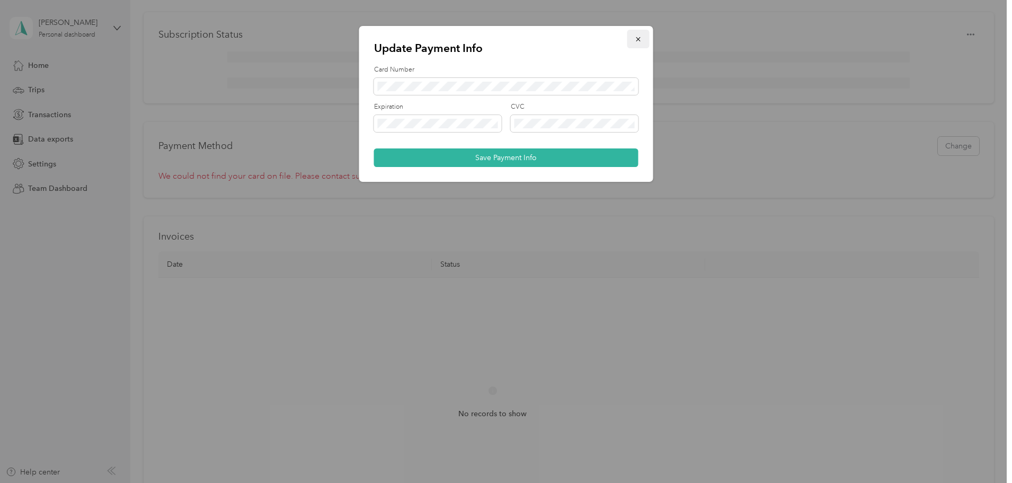
click at [639, 39] on icon "button" at bounding box center [638, 39] width 4 height 4
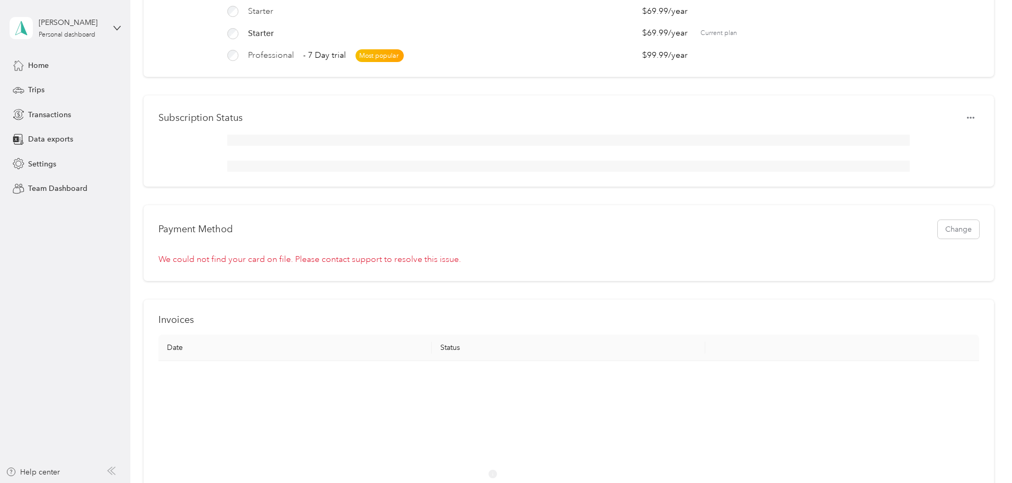
scroll to position [126, 0]
click at [967, 123] on icon "button" at bounding box center [970, 119] width 7 height 7
click at [952, 90] on div "Plans Update Starter $8.99 / month Starter - 7 Day trial $8.99 / month Starter …" at bounding box center [569, 296] width 850 height 751
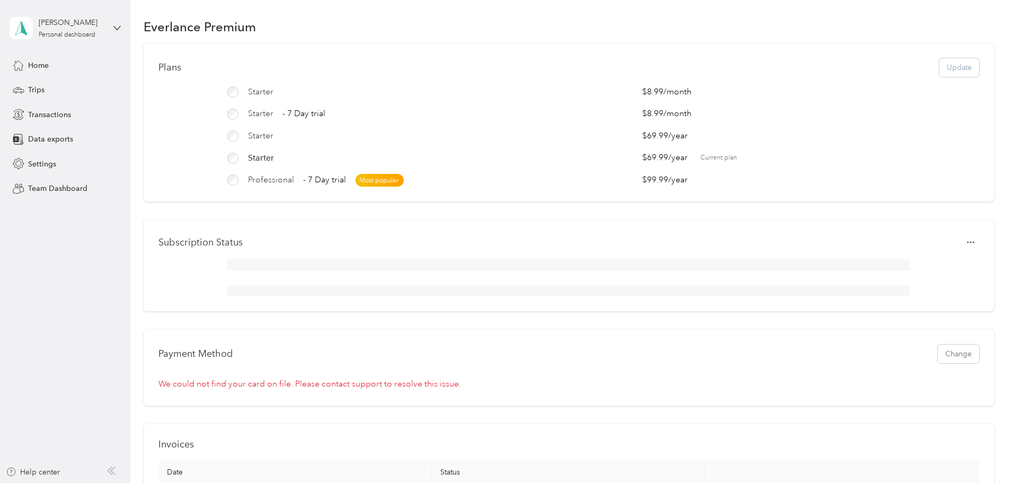
scroll to position [0, 0]
click at [42, 187] on span "Team Dashboard" at bounding box center [57, 188] width 59 height 11
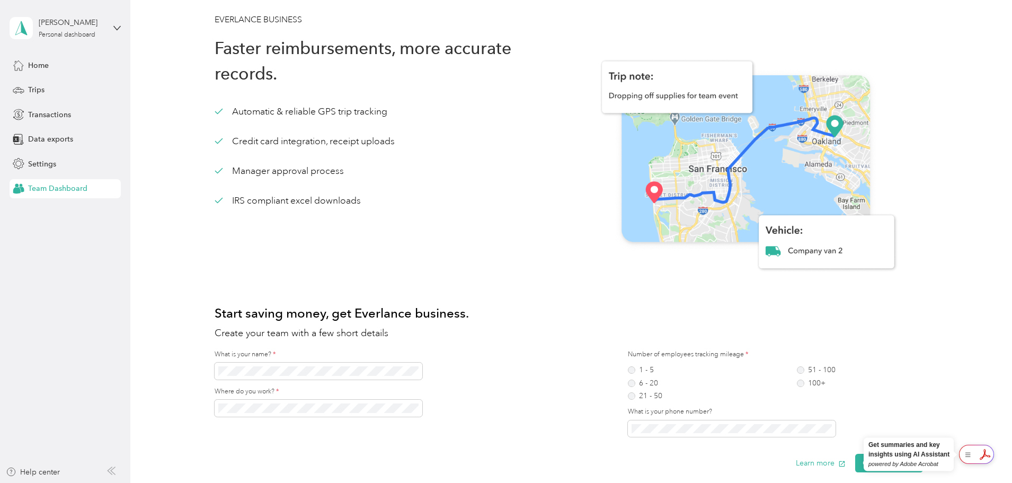
click at [42, 187] on span "Team Dashboard" at bounding box center [57, 188] width 59 height 11
click at [521, 333] on h2 "Create your team with a few short details" at bounding box center [569, 333] width 708 height 14
click at [37, 71] on div "Home" at bounding box center [65, 65] width 111 height 19
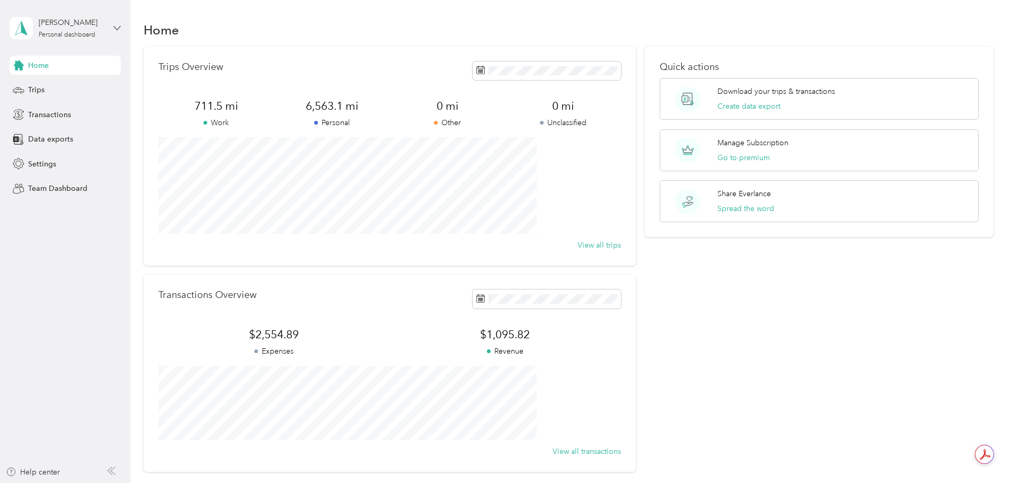
click at [118, 27] on icon at bounding box center [116, 27] width 7 height 7
click at [41, 299] on aside "[PERSON_NAME] Personal dashboard Home Trips Transactions Data exports Settings …" at bounding box center [65, 241] width 130 height 483
click at [37, 116] on span "Transactions" at bounding box center [49, 114] width 43 height 11
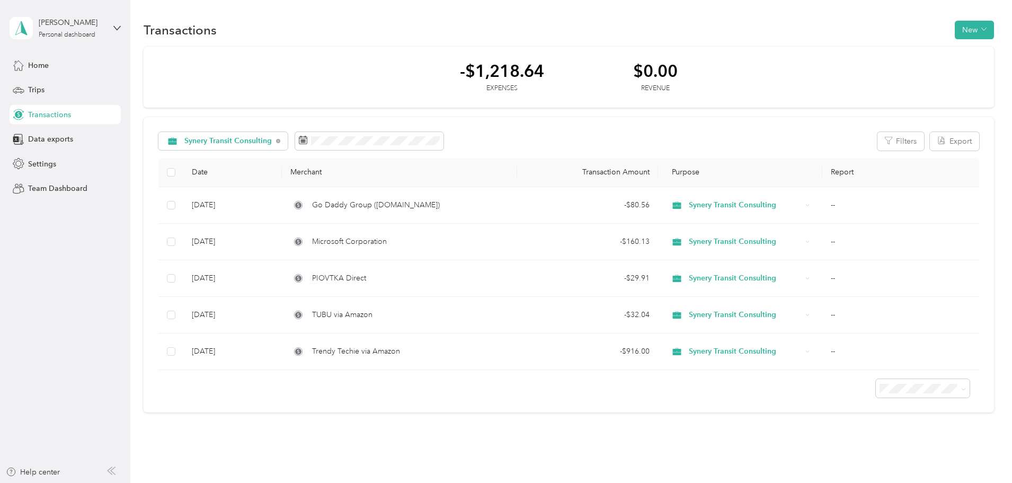
click at [111, 31] on div "[PERSON_NAME] Personal dashboard" at bounding box center [65, 28] width 111 height 37
click at [41, 89] on div "Log out" at bounding box center [121, 86] width 208 height 19
